Goal: Task Accomplishment & Management: Use online tool/utility

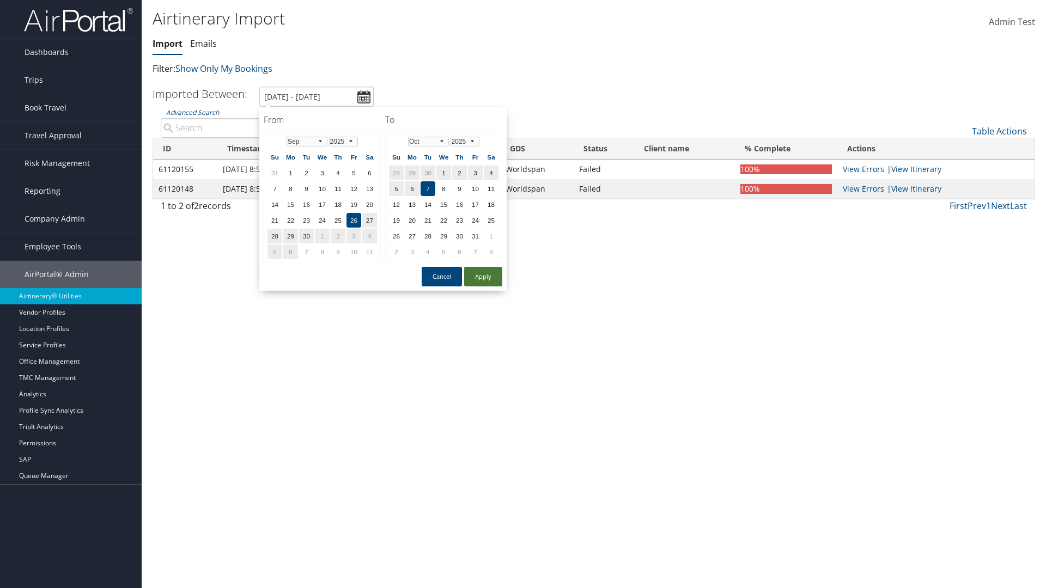
click at [483, 277] on button "Apply" at bounding box center [483, 277] width 38 height 20
type input "[DATE] - [DATE]"
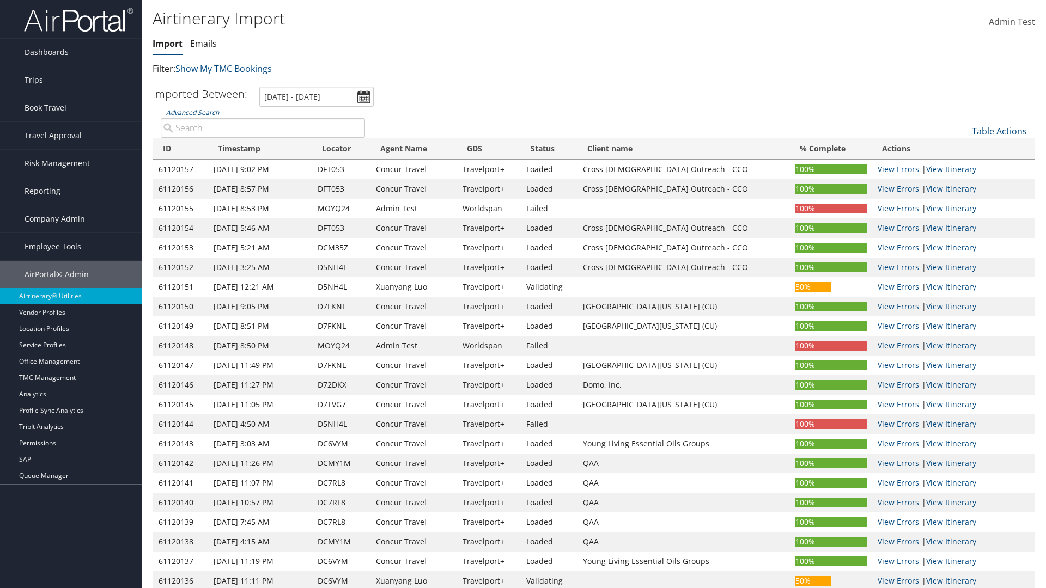
click at [181, 149] on th "ID" at bounding box center [180, 148] width 55 height 21
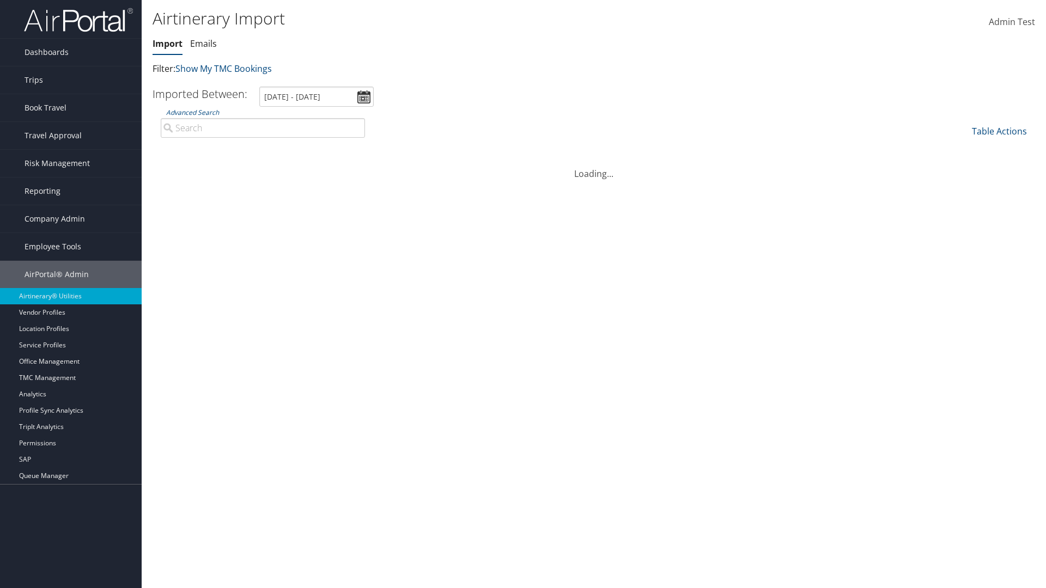
scroll to position [138, 0]
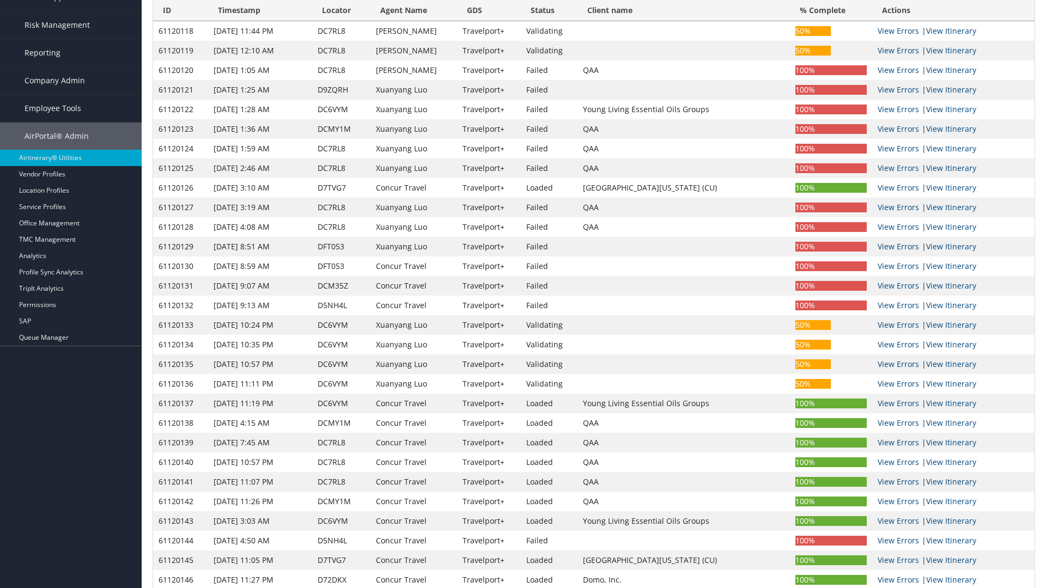
click at [181, 21] on th "ID" at bounding box center [180, 10] width 55 height 21
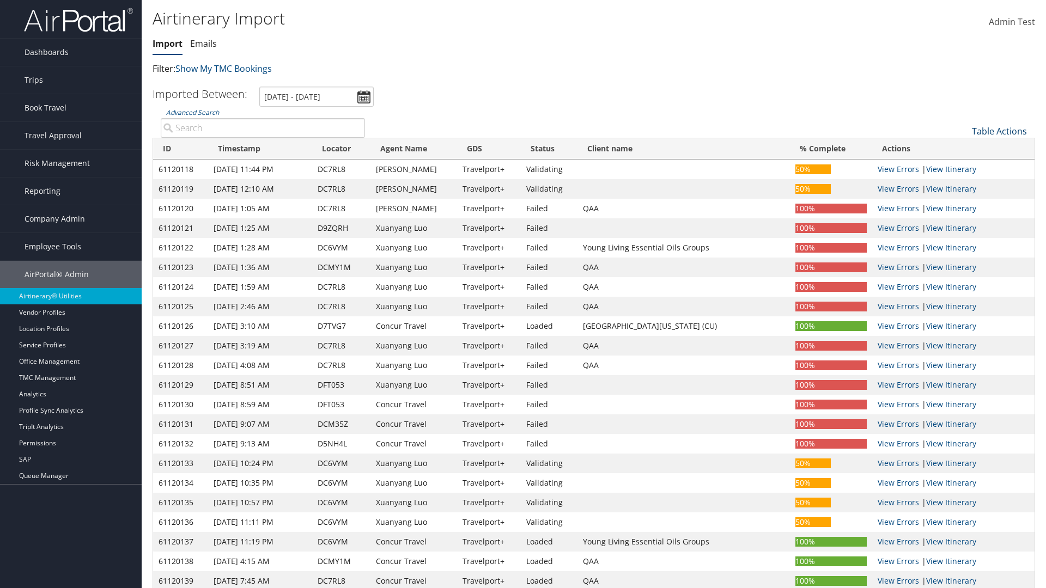
click at [999, 131] on link "Table Actions" at bounding box center [999, 131] width 55 height 12
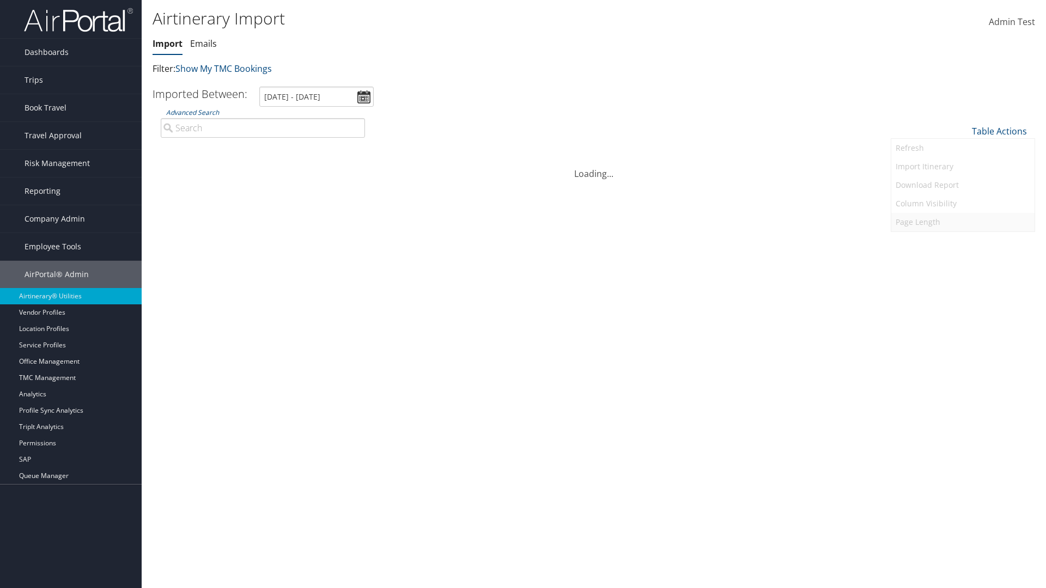
click at [962, 222] on link "Page Length" at bounding box center [962, 222] width 143 height 19
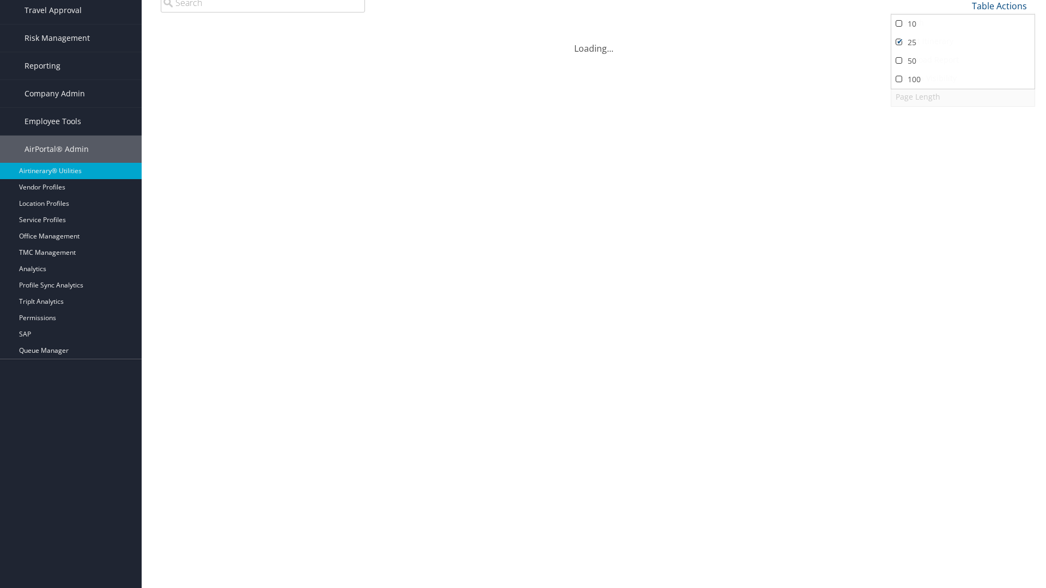
scroll to position [81, 0]
